Goal: Book appointment/travel/reservation

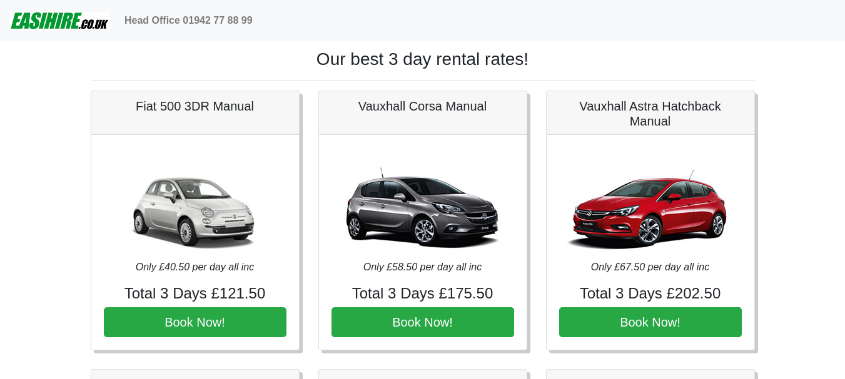
scroll to position [63, 0]
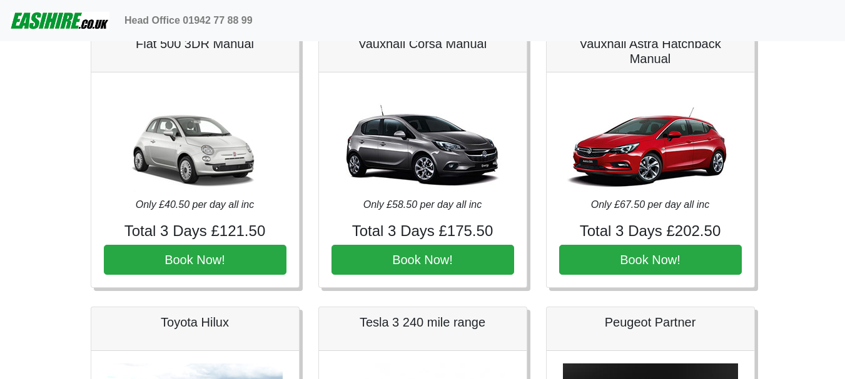
click at [63, 28] on img at bounding box center [59, 20] width 99 height 25
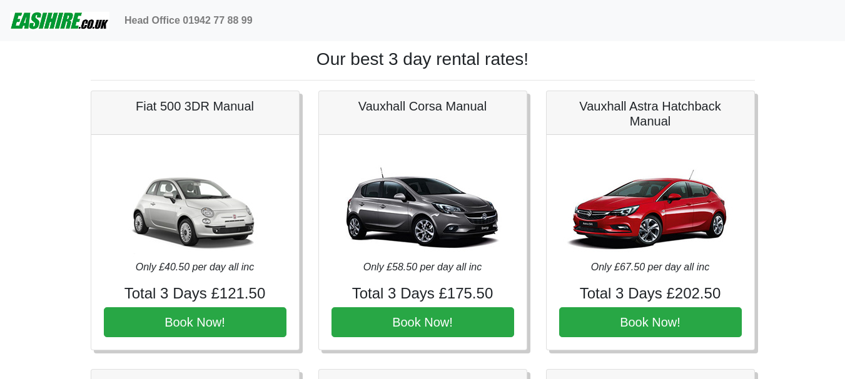
scroll to position [63, 0]
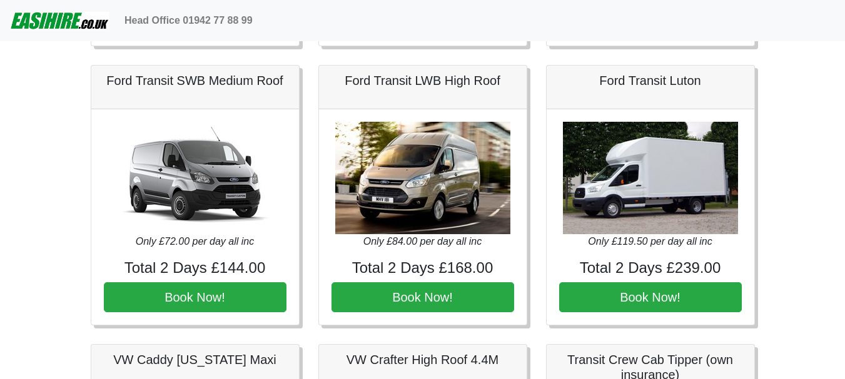
scroll to position [563, 0]
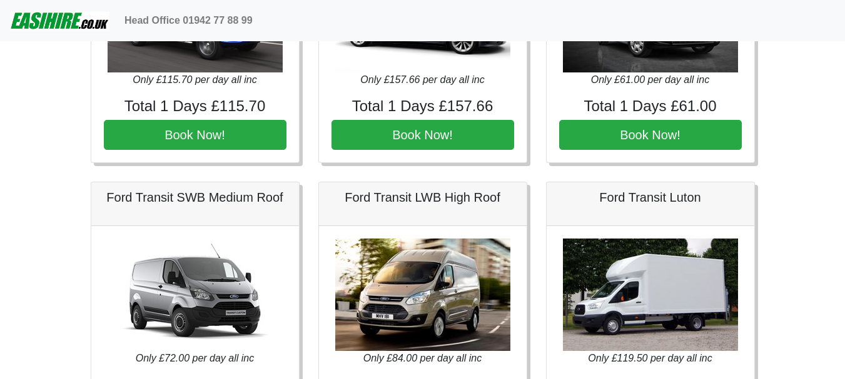
scroll to position [250, 0]
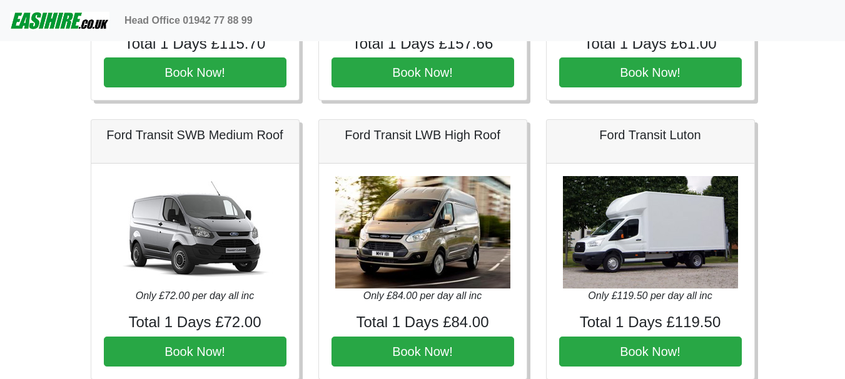
click at [534, 249] on div "Ford Transit LWB High Roof Only £84.00 per day all inc Total 1 Days £84.00 Book…" at bounding box center [423, 249] width 228 height 261
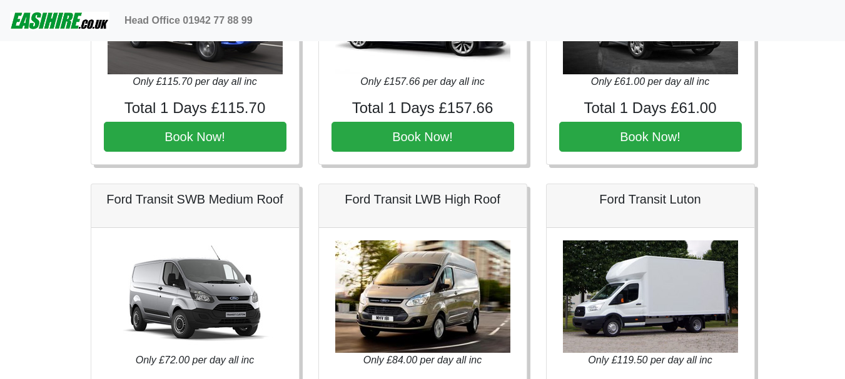
scroll to position [63, 0]
